Goal: Transaction & Acquisition: Purchase product/service

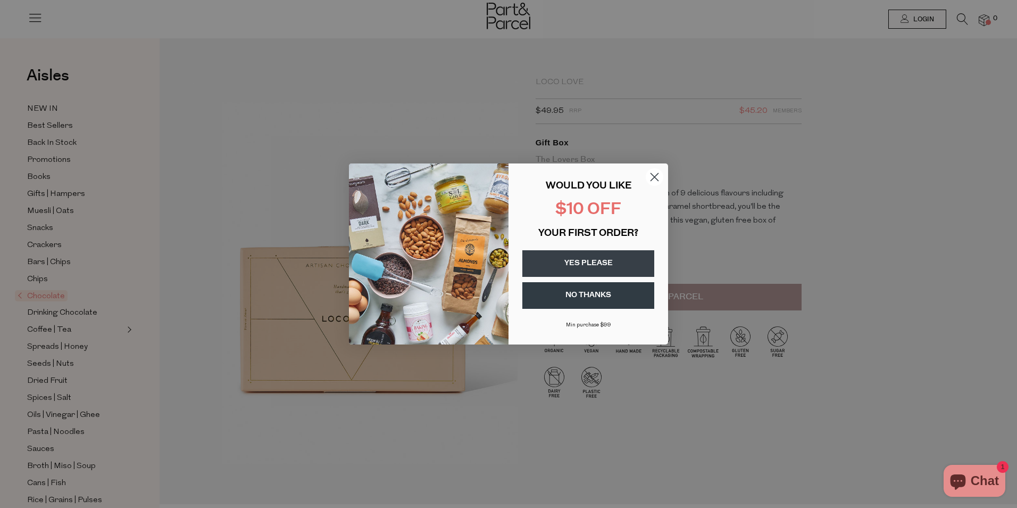
click at [593, 265] on button "YES PLEASE" at bounding box center [588, 263] width 132 height 27
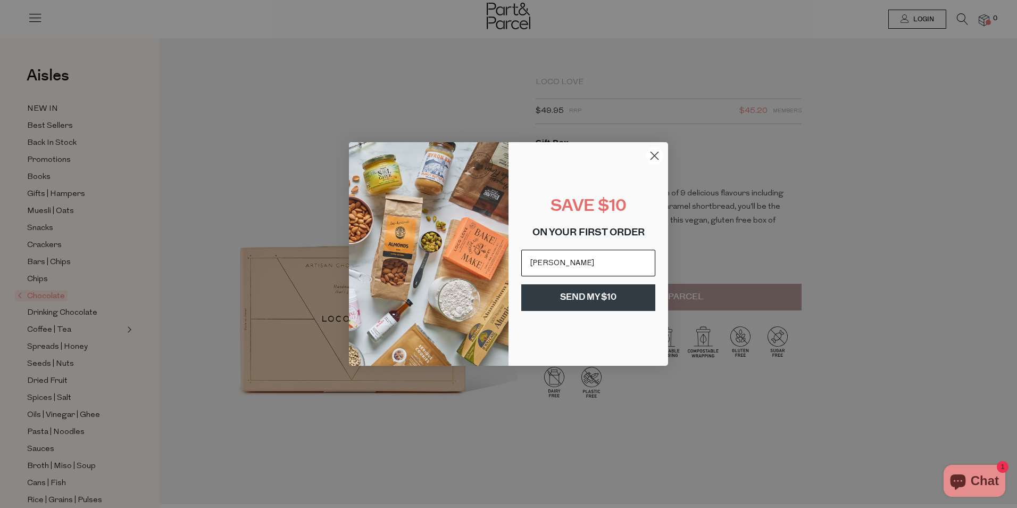
type input "kendallkwiatkowski@gmail.com"
click at [607, 300] on button "SEND MY $10" at bounding box center [588, 297] width 134 height 27
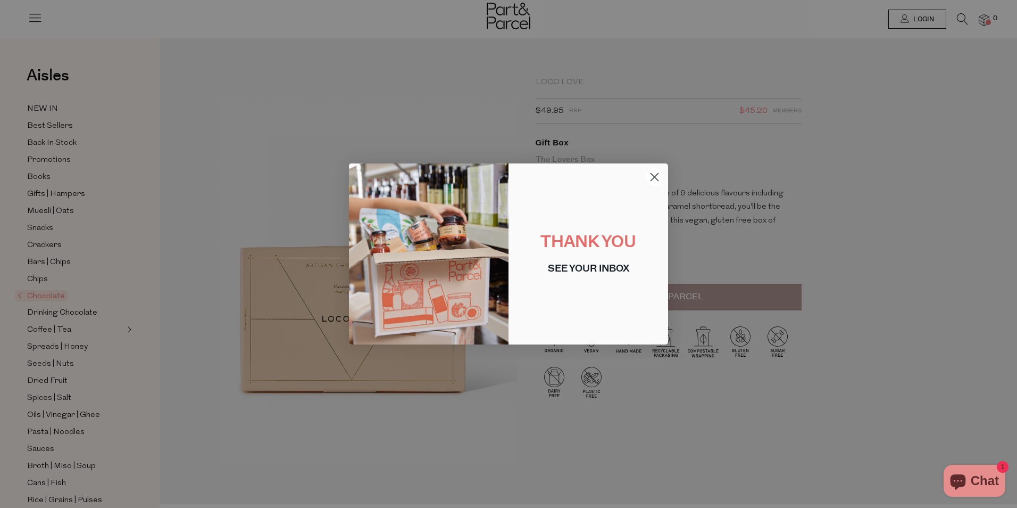
click at [653, 179] on circle "Close dialog" at bounding box center [655, 177] width 18 height 18
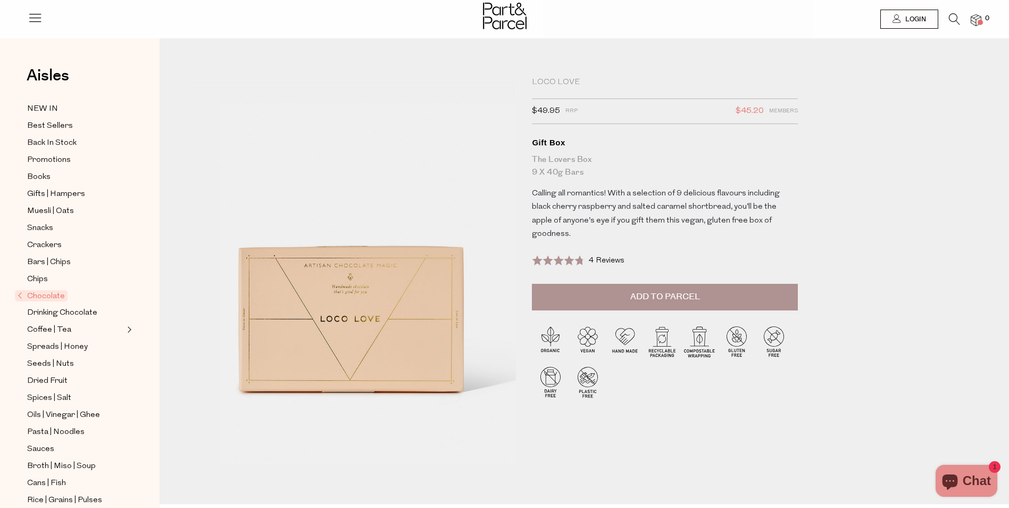
click at [666, 303] on span "Add to Parcel" at bounding box center [666, 297] width 70 height 12
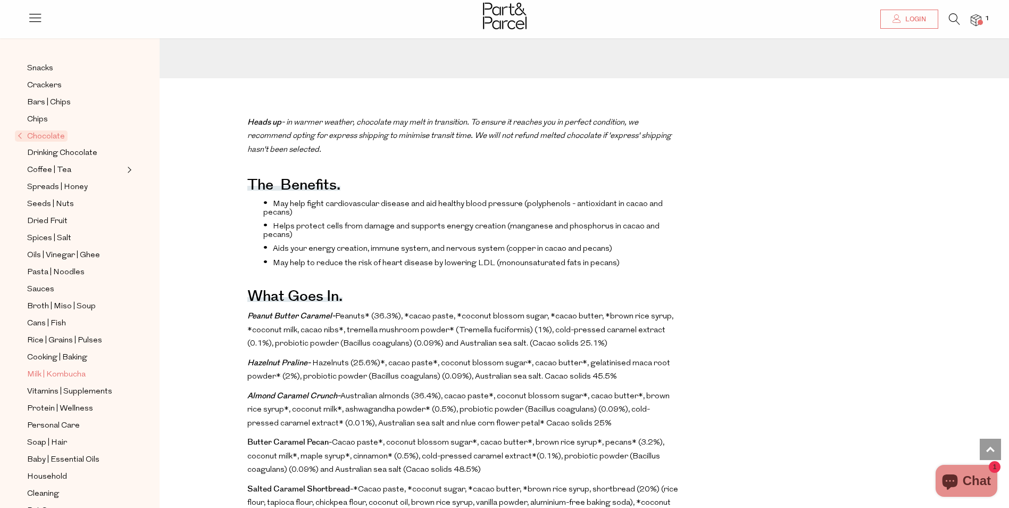
scroll to position [169, 0]
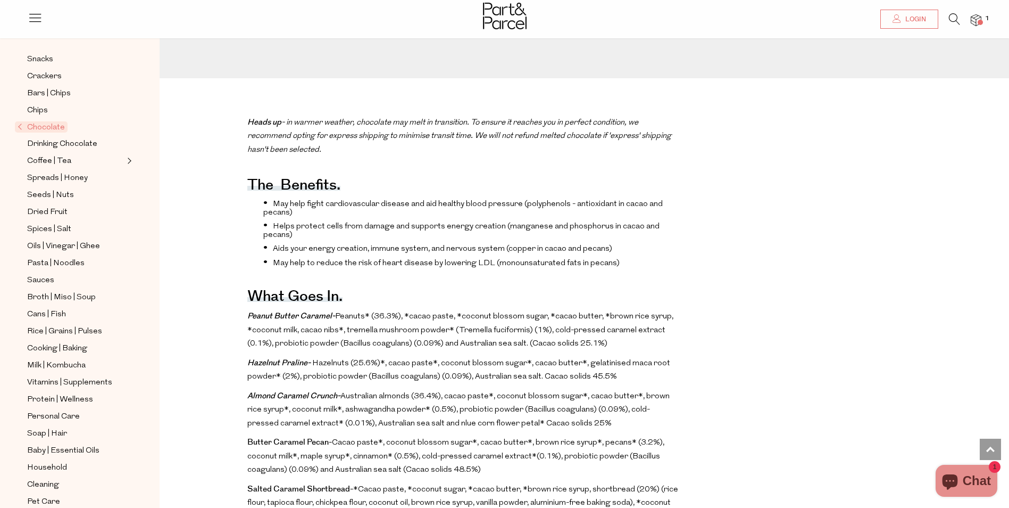
click at [48, 121] on span "Chocolate" at bounding box center [41, 126] width 53 height 11
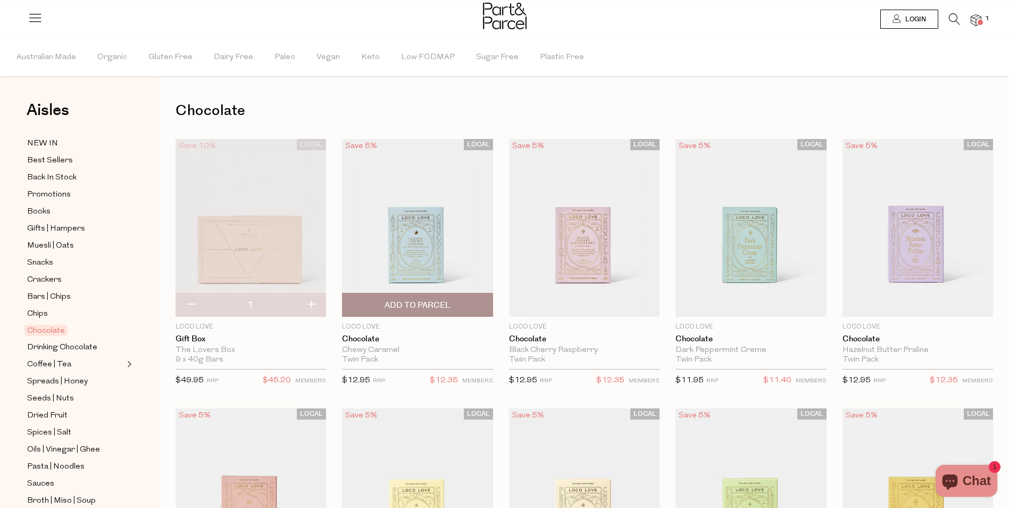
click at [460, 302] on span "Add To Parcel" at bounding box center [417, 304] width 144 height 23
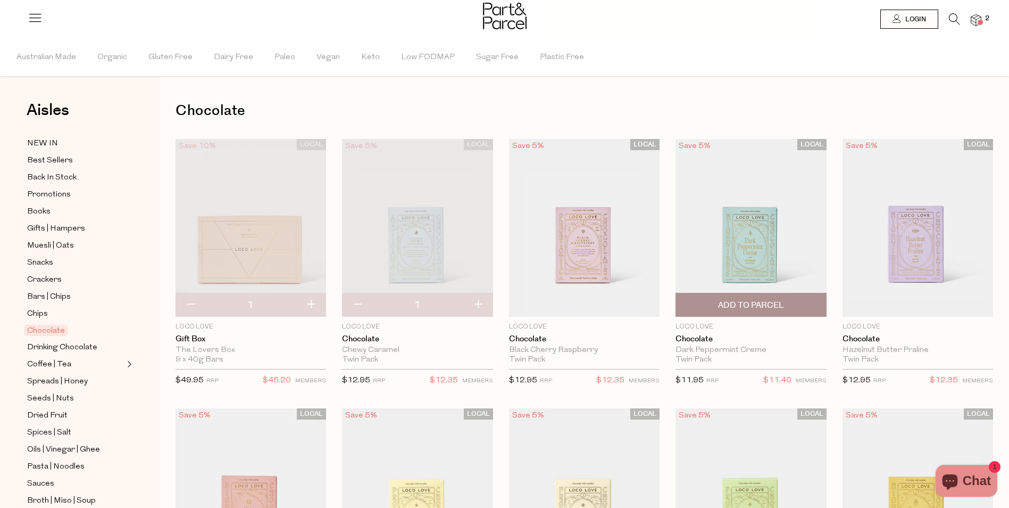
click at [806, 293] on button "Add To Parcel" at bounding box center [751, 305] width 151 height 24
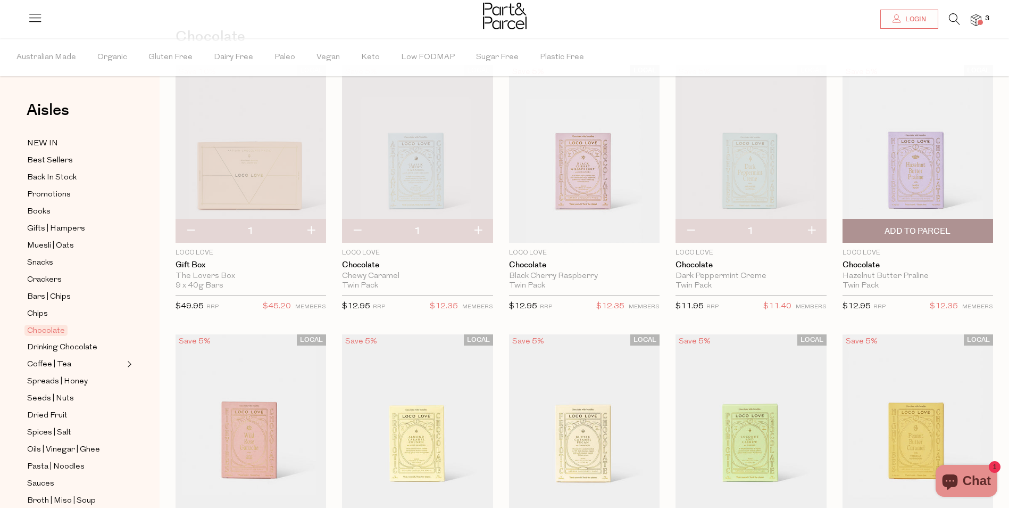
scroll to position [160, 0]
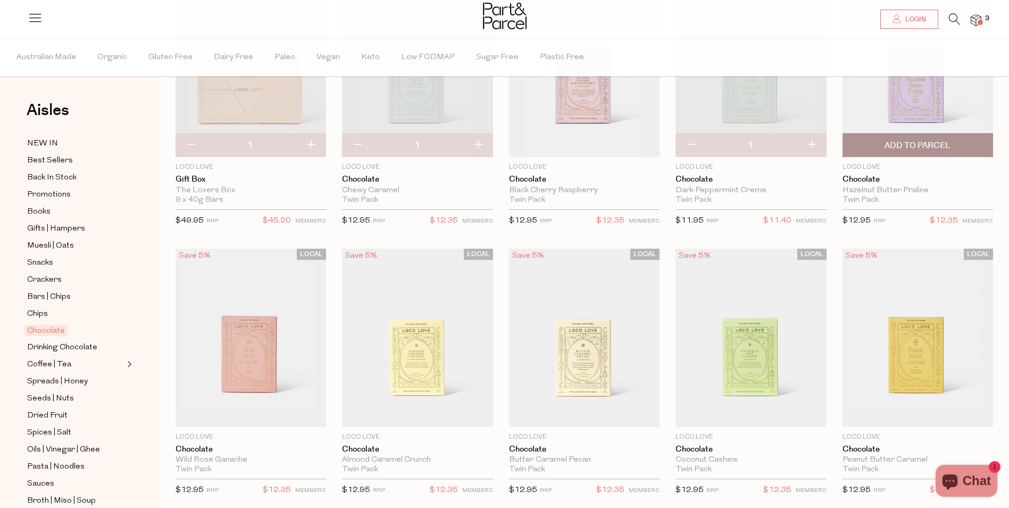
click at [897, 138] on span "Add To Parcel" at bounding box center [918, 145] width 144 height 23
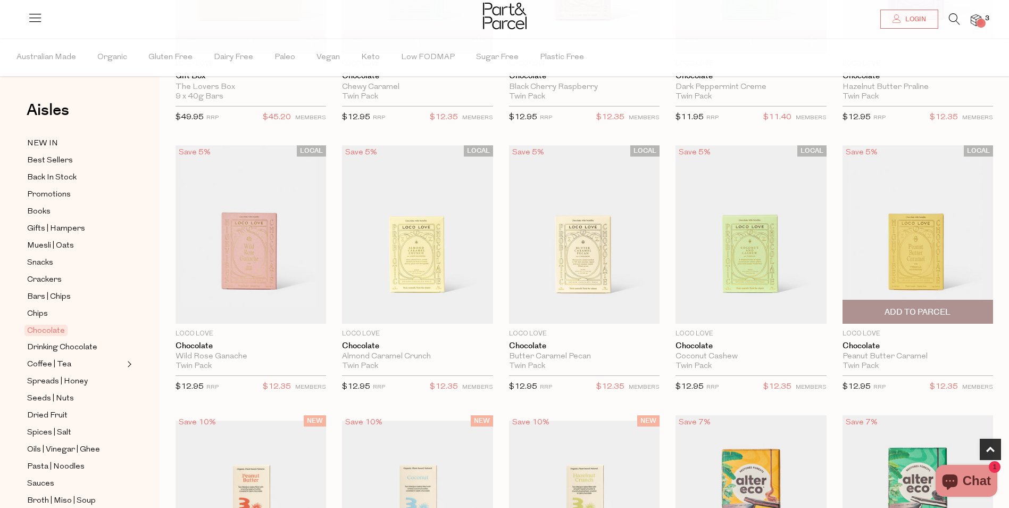
scroll to position [266, 0]
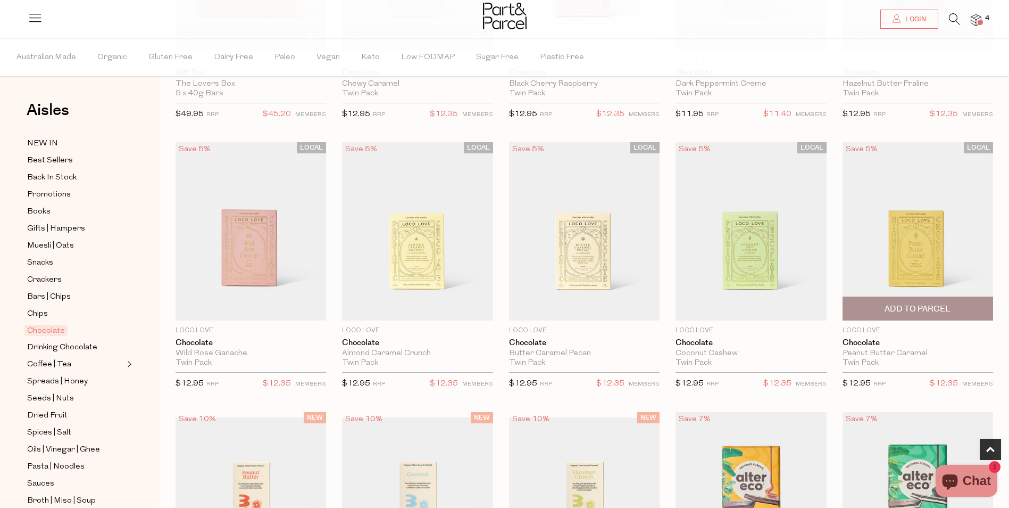
click at [899, 306] on span "Add To Parcel" at bounding box center [918, 308] width 66 height 11
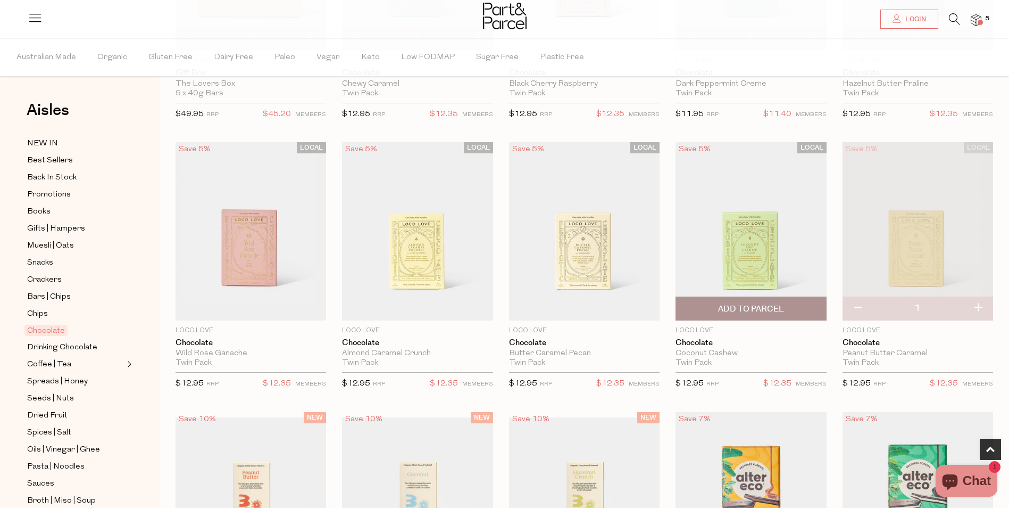
click at [746, 307] on span "Add To Parcel" at bounding box center [751, 308] width 66 height 11
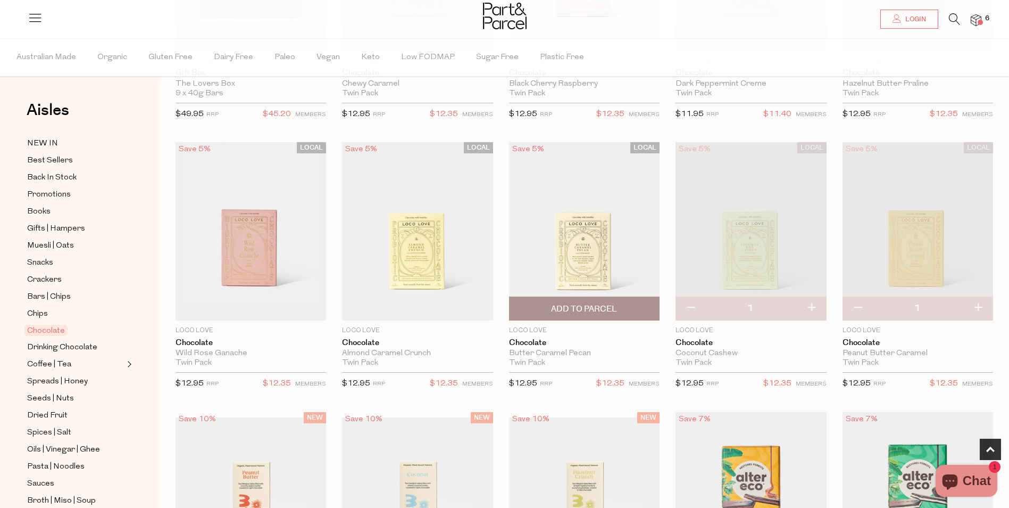
click at [558, 305] on span "Add To Parcel" at bounding box center [584, 308] width 66 height 11
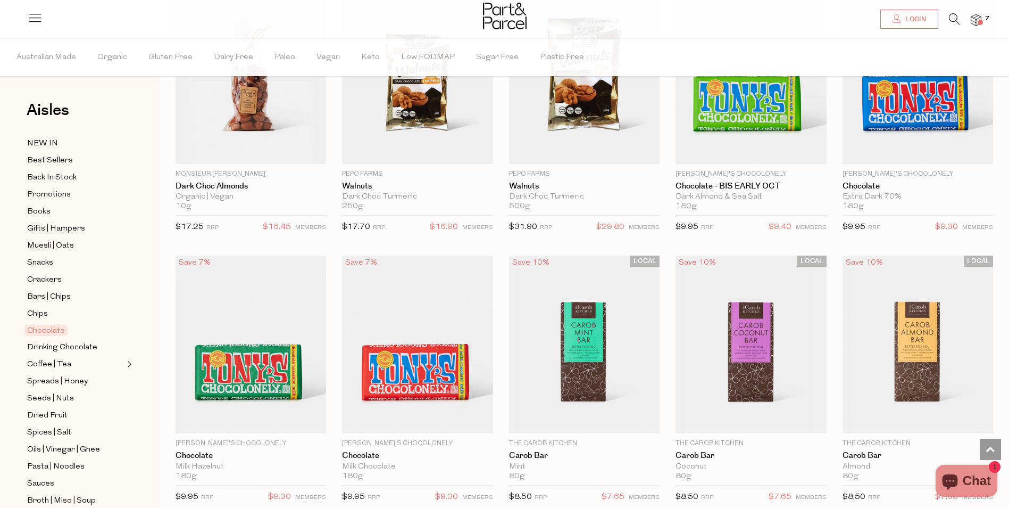
scroll to position [2075, 0]
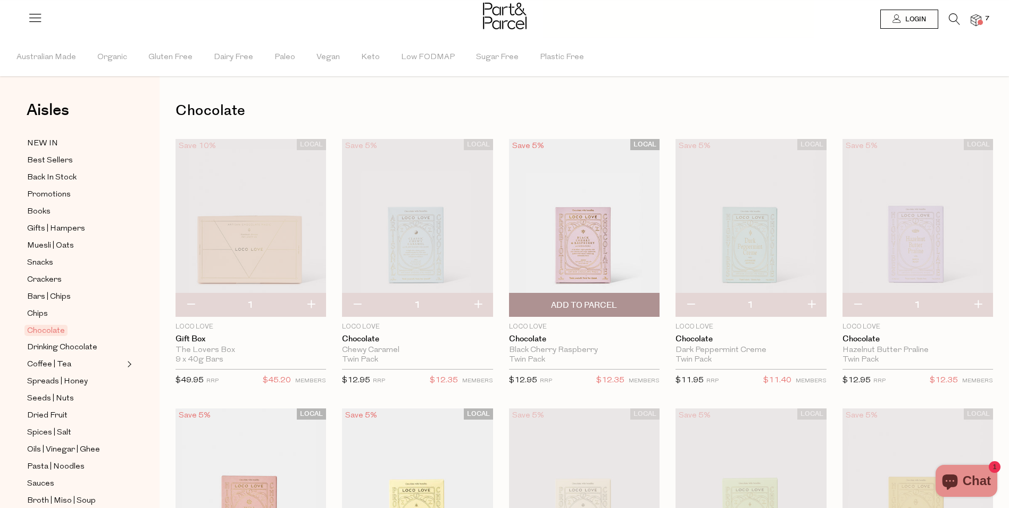
click at [593, 305] on span "Add To Parcel" at bounding box center [584, 305] width 66 height 11
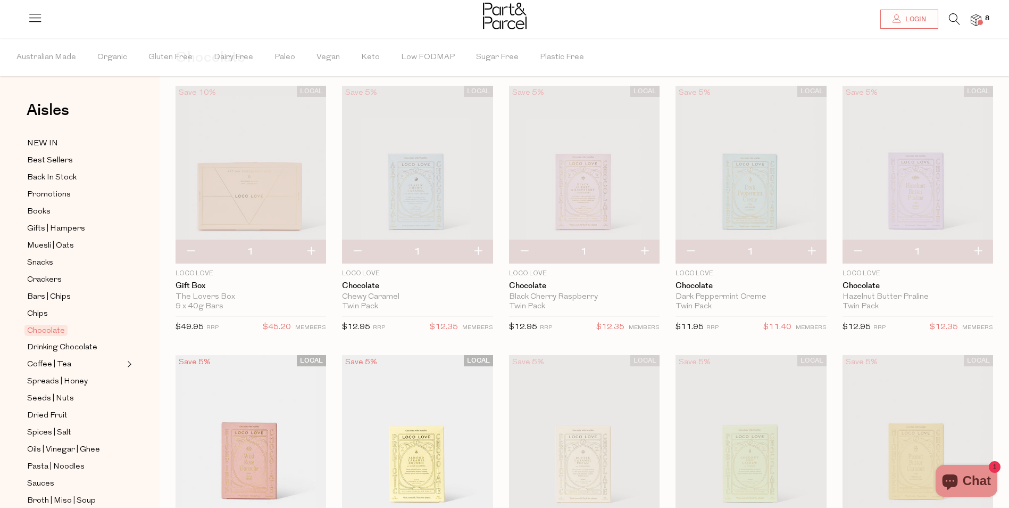
scroll to position [160, 0]
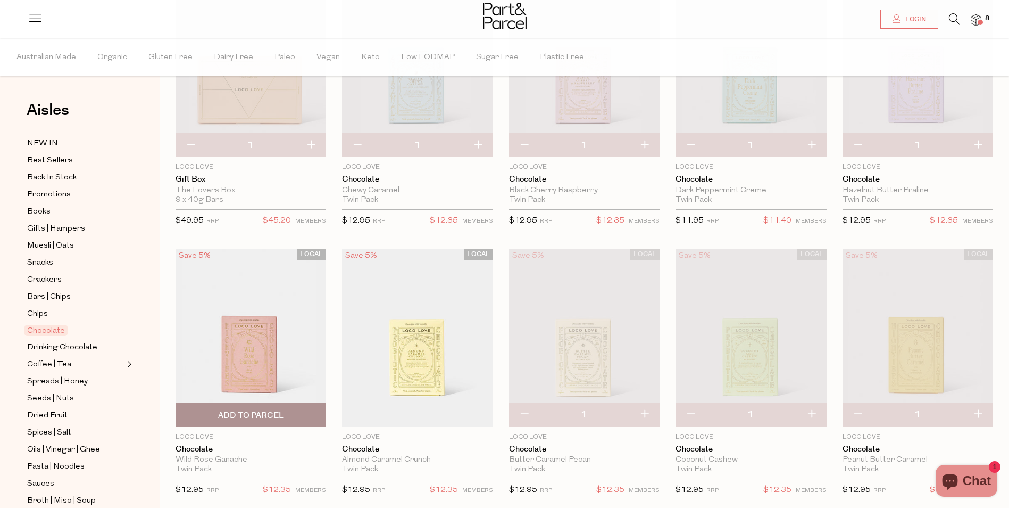
click at [259, 408] on span "Add To Parcel" at bounding box center [251, 414] width 144 height 23
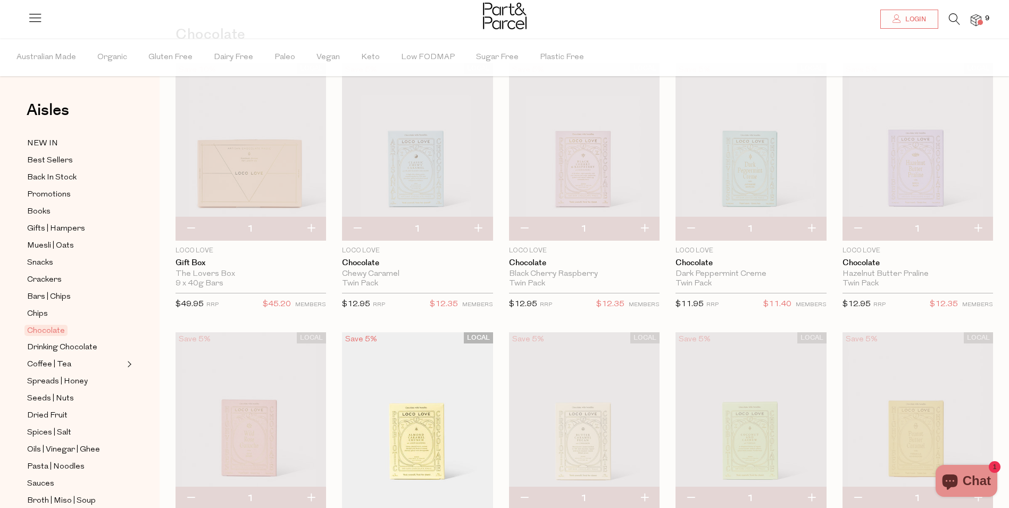
scroll to position [0, 0]
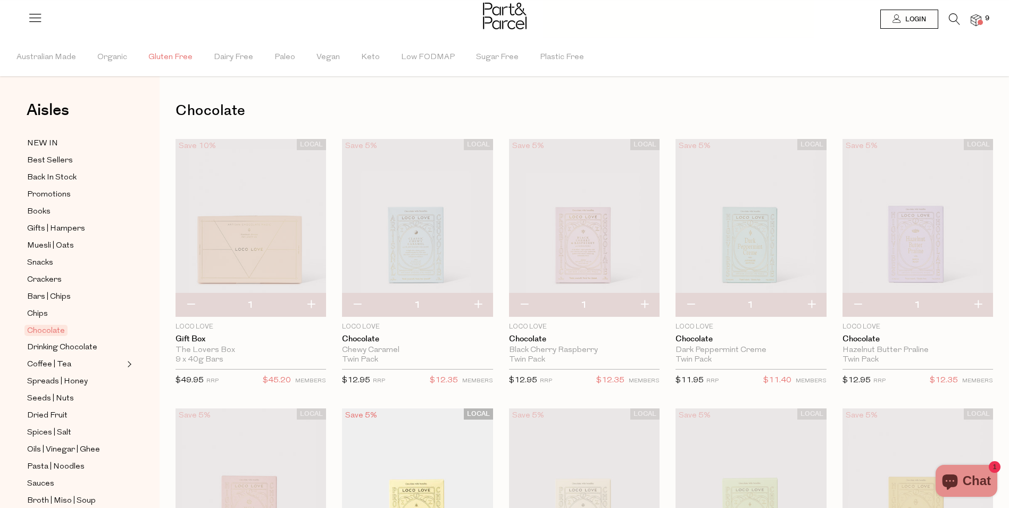
click at [186, 56] on span "Gluten Free" at bounding box center [170, 57] width 44 height 37
click at [45, 161] on span "Best Sellers" at bounding box center [50, 160] width 46 height 13
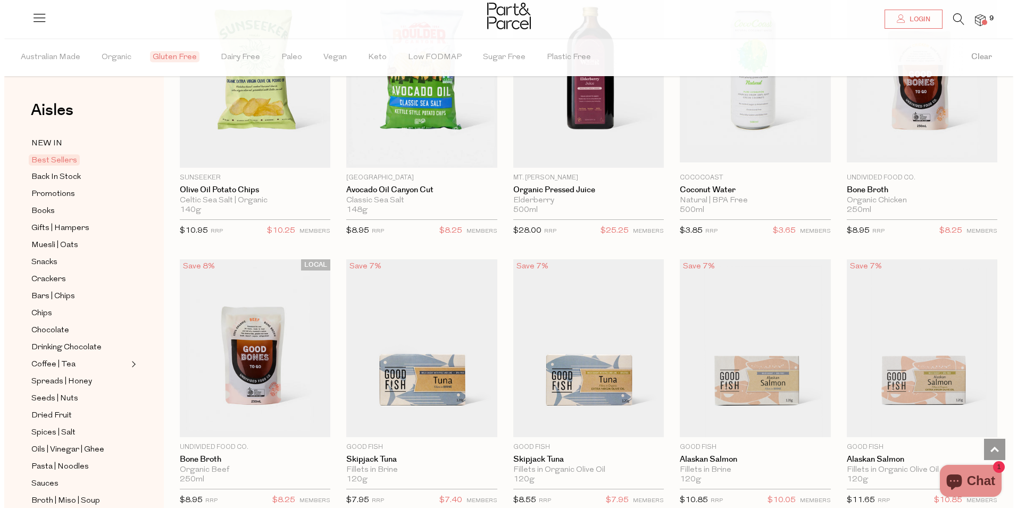
scroll to position [213, 0]
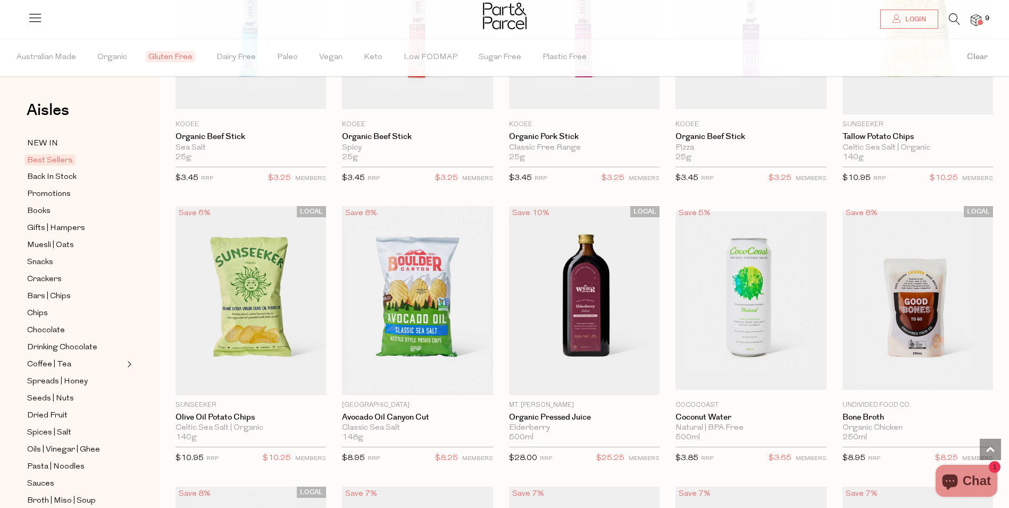
click at [954, 19] on icon at bounding box center [954, 19] width 11 height 12
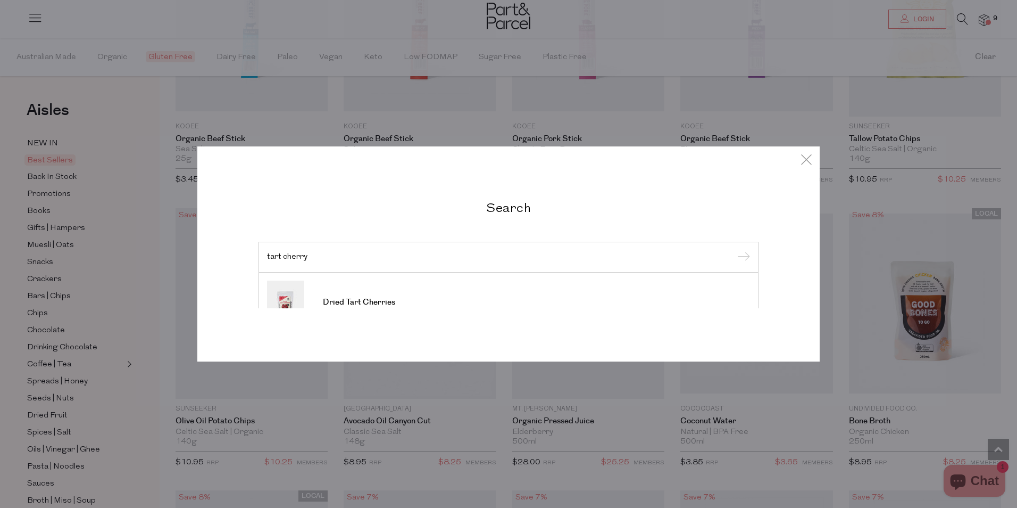
type input "tart cherry"
click at [734, 250] on input "submit" at bounding box center [742, 258] width 16 height 16
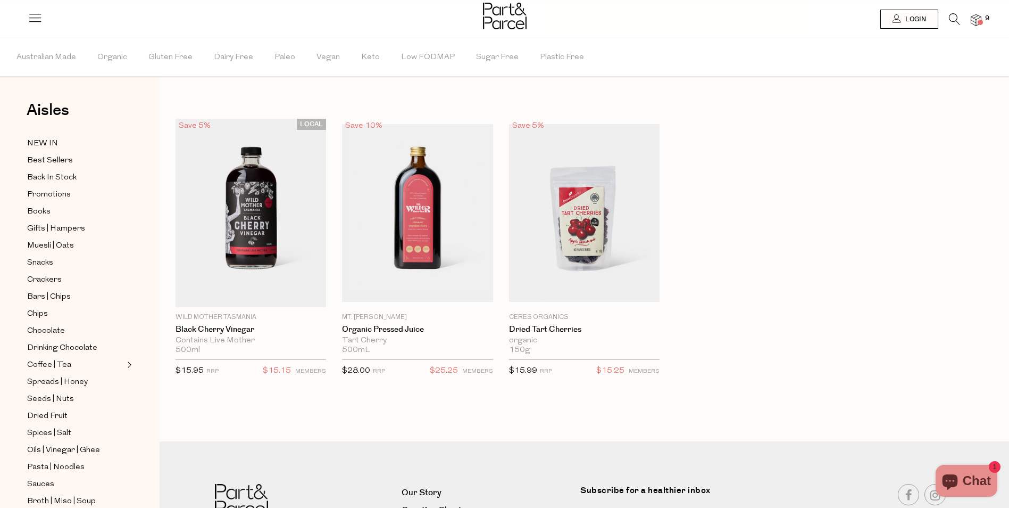
click at [957, 20] on icon at bounding box center [954, 19] width 11 height 12
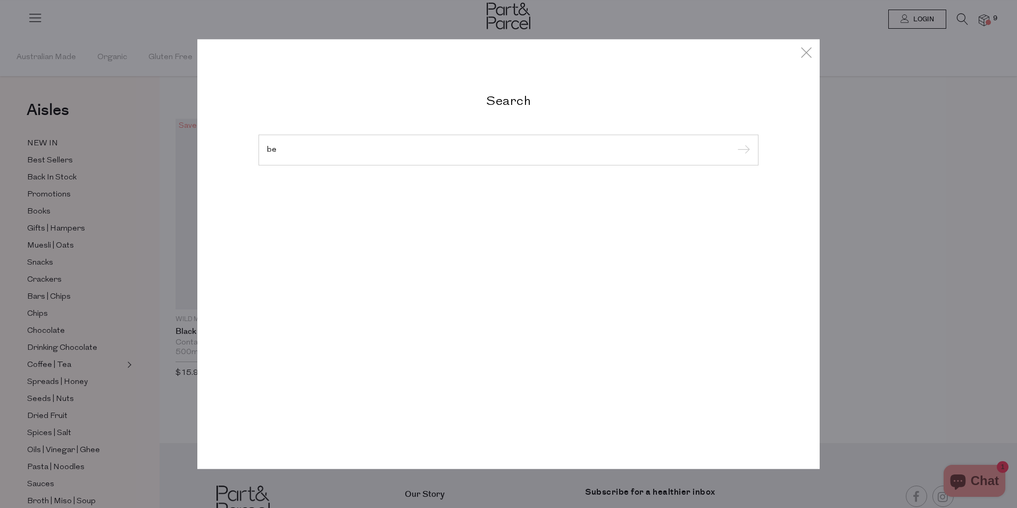
type input "b"
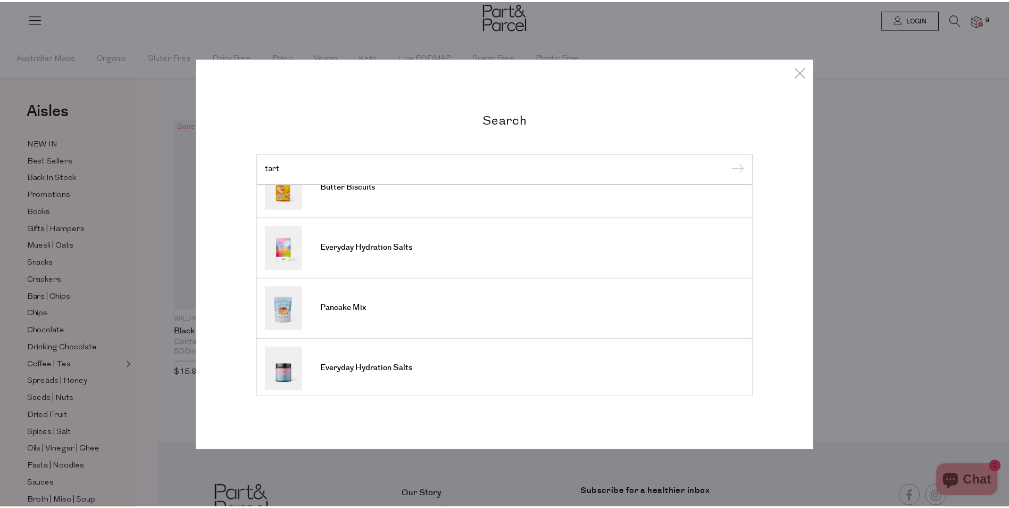
scroll to position [387, 0]
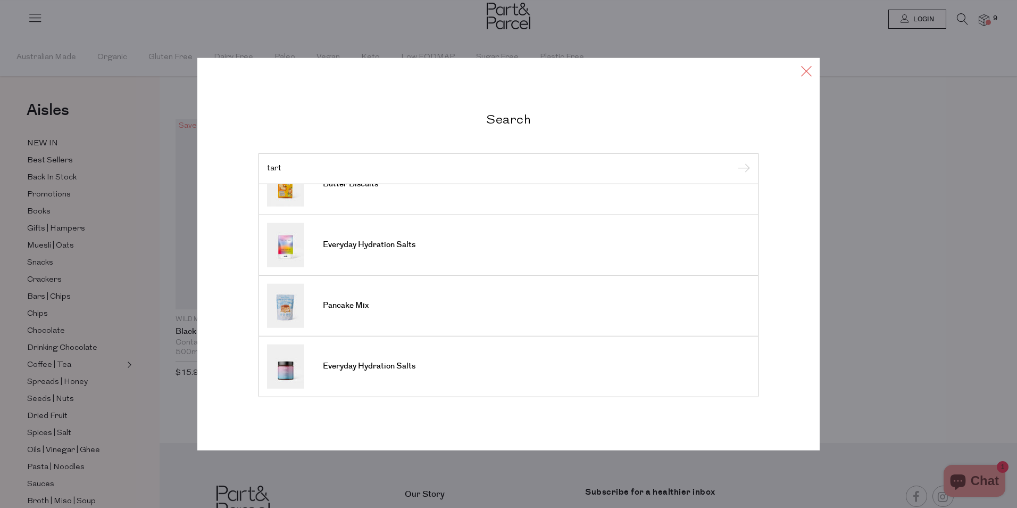
type input "tart"
click at [807, 71] on icon at bounding box center [807, 70] width 16 height 15
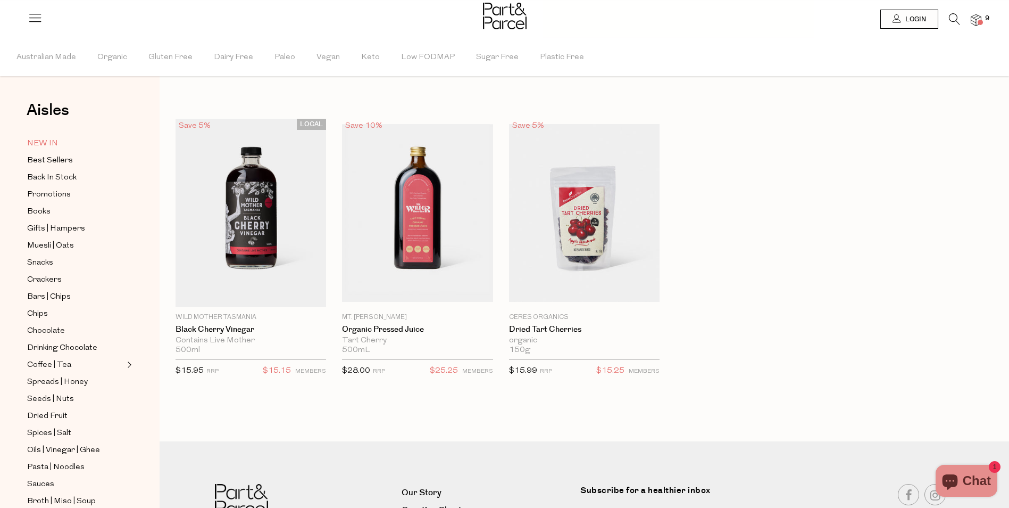
click at [47, 145] on span "NEW IN" at bounding box center [42, 143] width 31 height 13
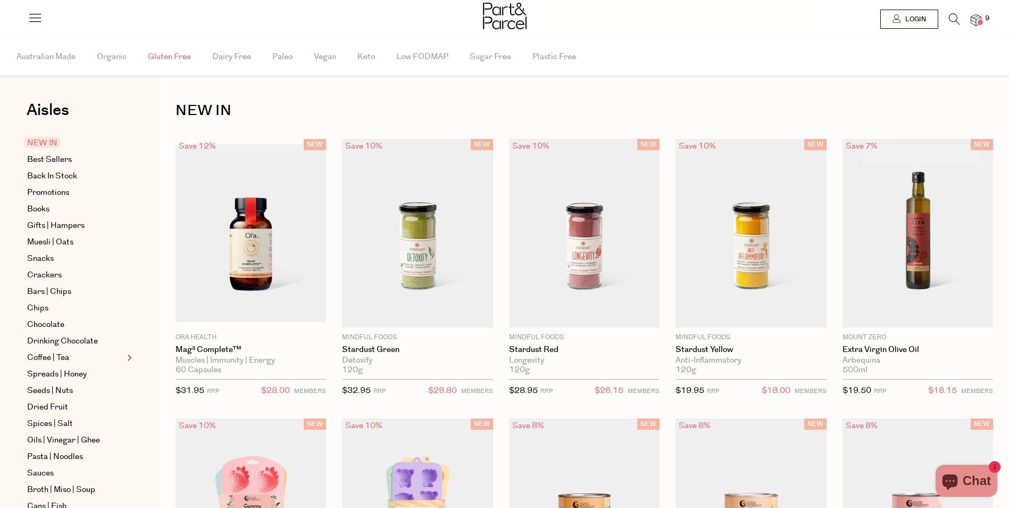
click at [174, 54] on span "Gluten Free" at bounding box center [169, 56] width 43 height 37
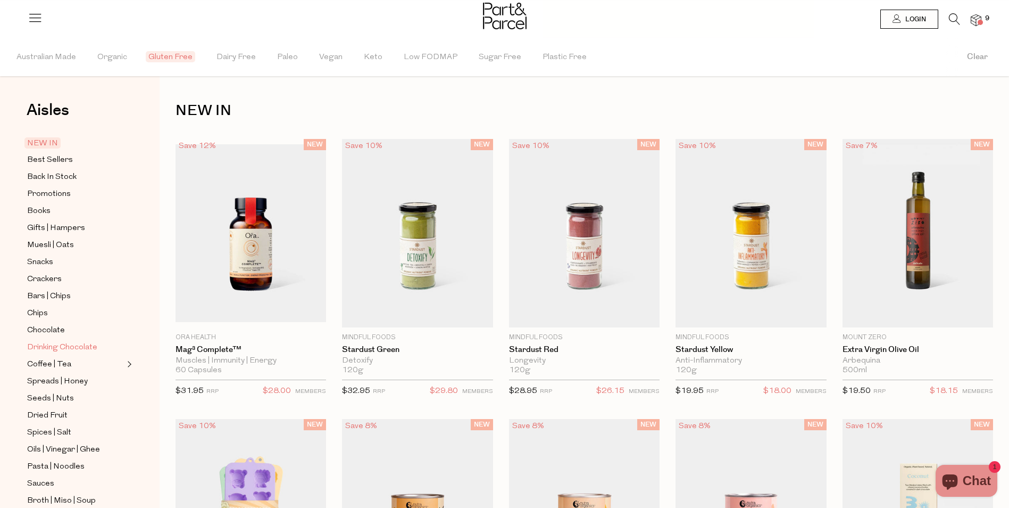
click at [82, 341] on span "Drinking Chocolate" at bounding box center [62, 347] width 70 height 13
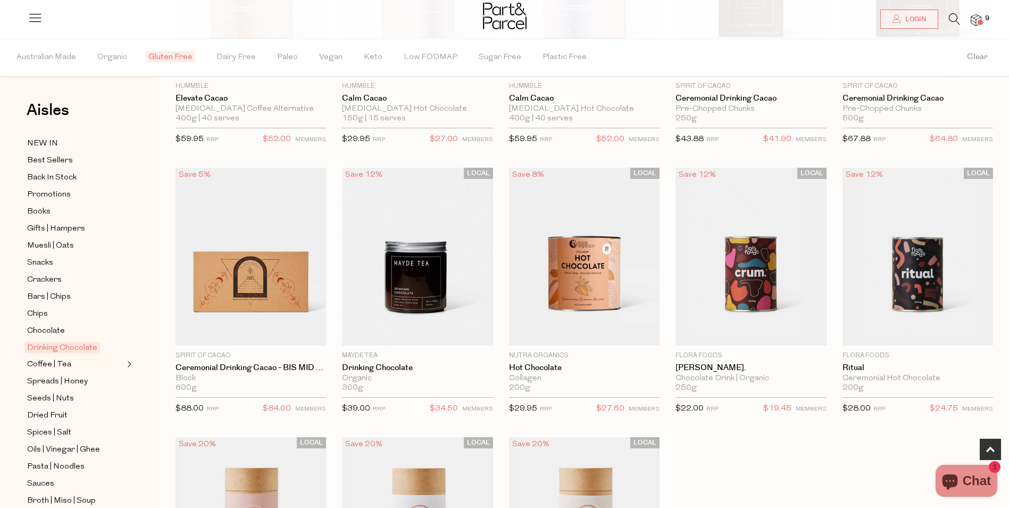
scroll to position [532, 0]
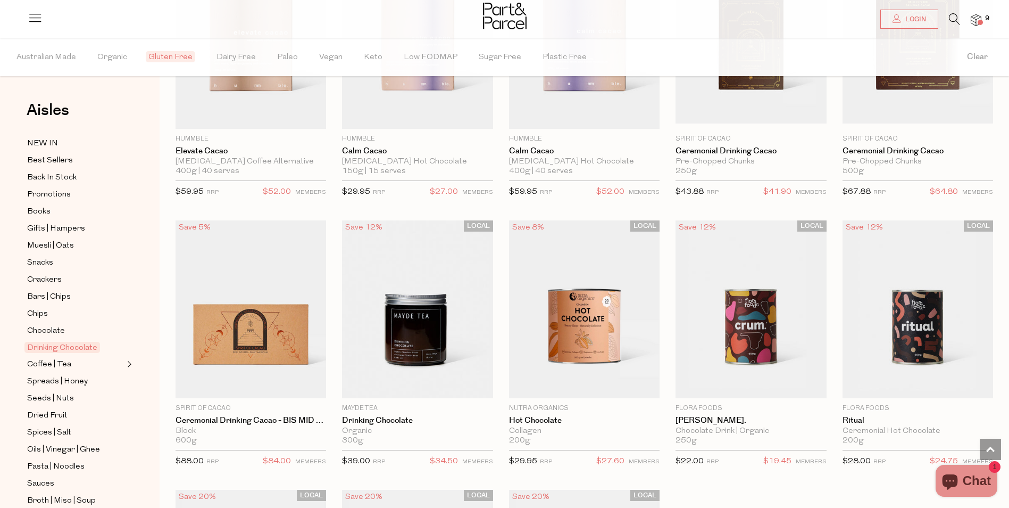
click at [976, 20] on img at bounding box center [976, 20] width 11 height 12
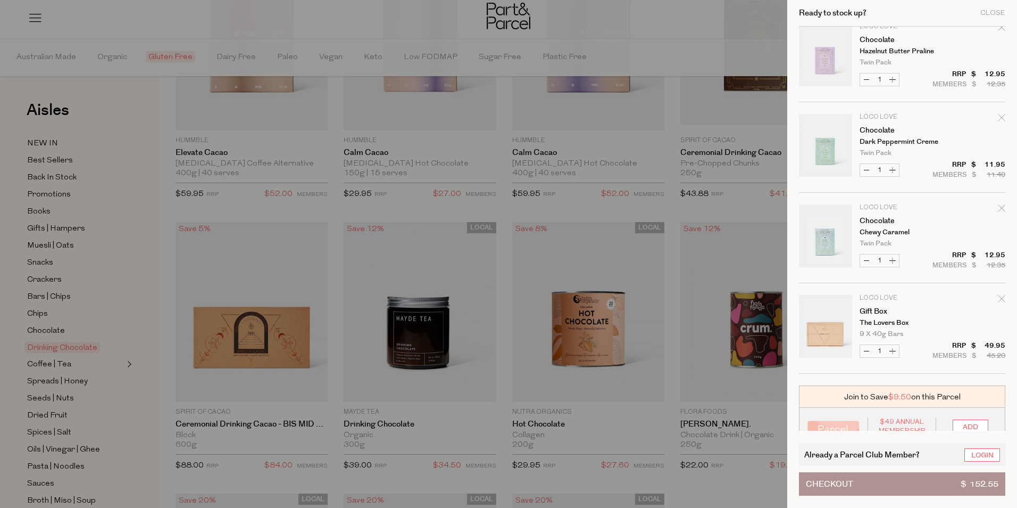
scroll to position [503, 0]
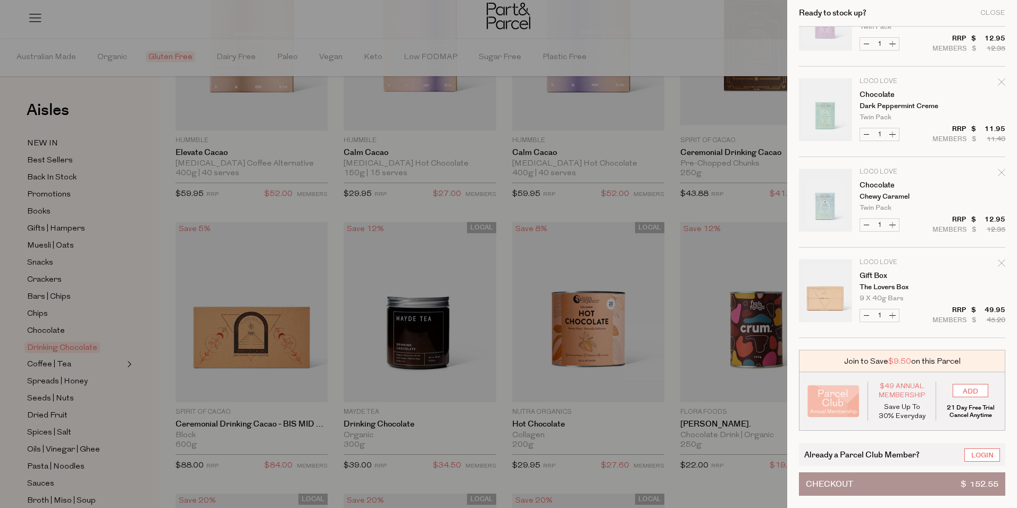
click at [930, 479] on button "Checkout $ 152.55" at bounding box center [902, 483] width 206 height 23
